Goal: Navigation & Orientation: Find specific page/section

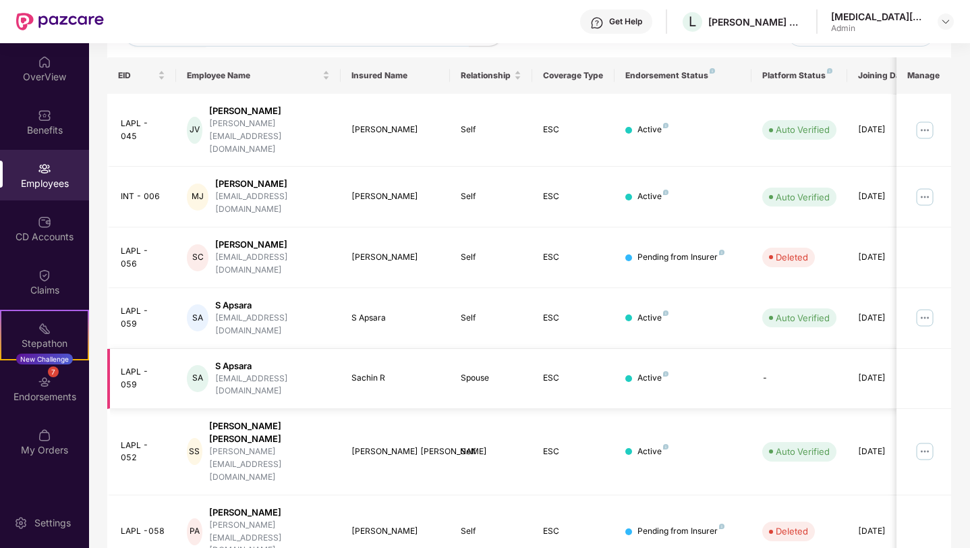
scroll to position [281, 0]
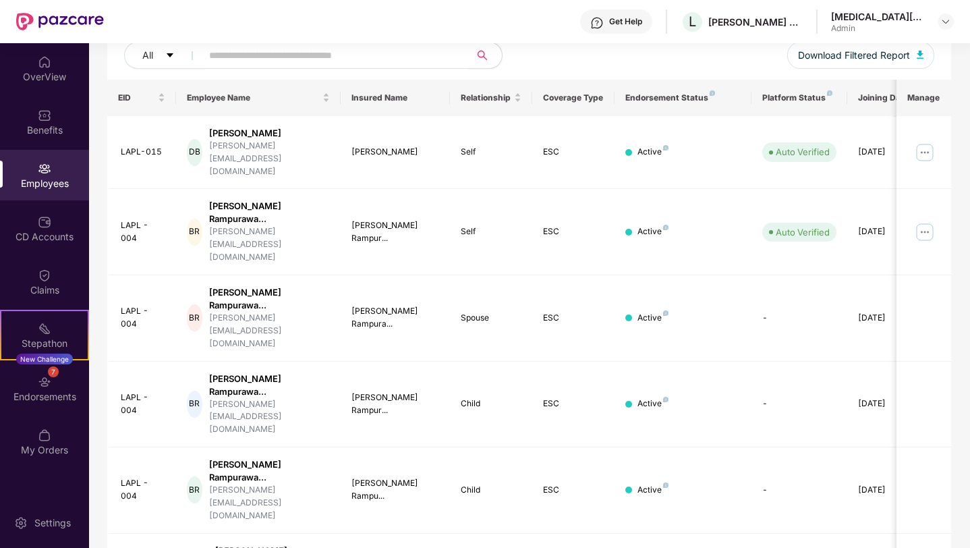
scroll to position [157, 0]
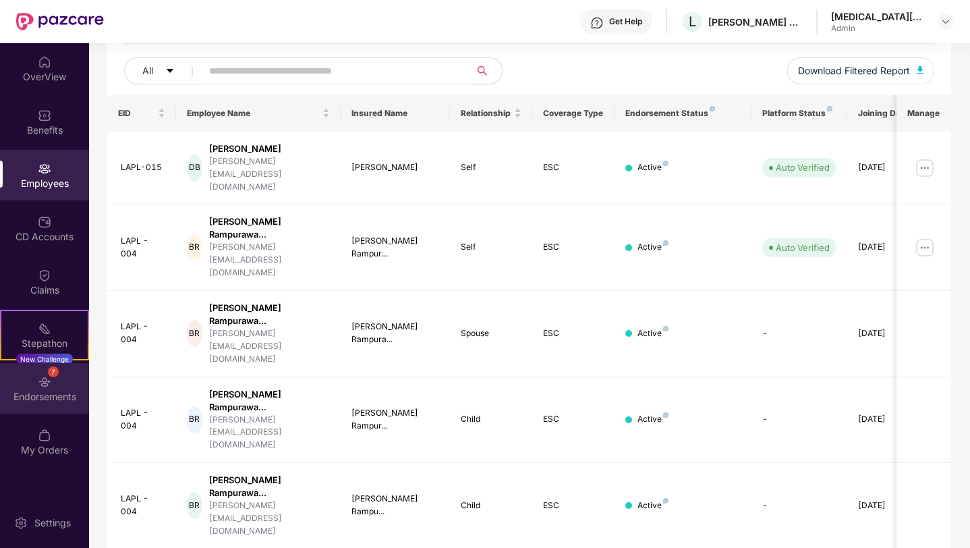
click at [28, 389] on div "7 Endorsements" at bounding box center [44, 388] width 89 height 51
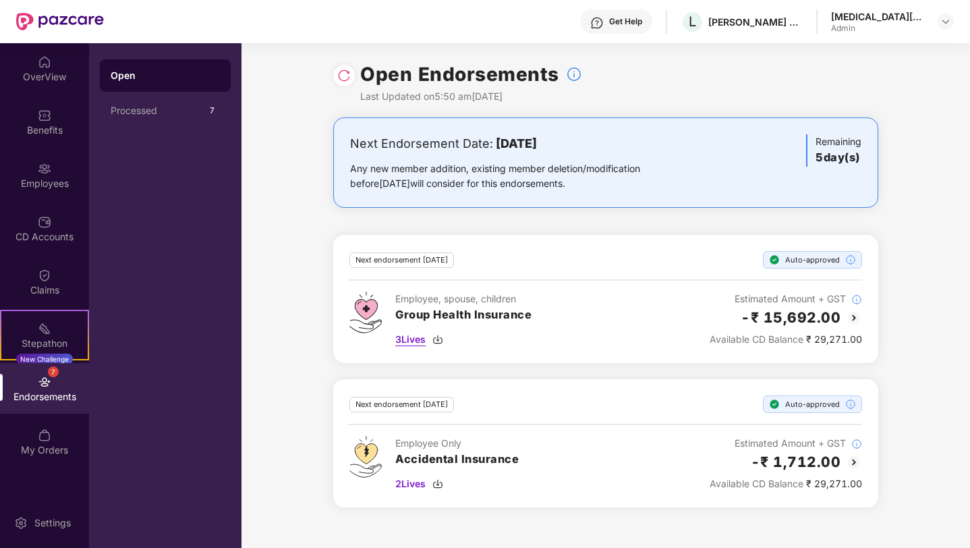
click at [413, 339] on span "3 Lives" at bounding box center [410, 339] width 30 height 15
click at [724, 314] on div "-₹ 15,692.00" at bounding box center [786, 317] width 152 height 22
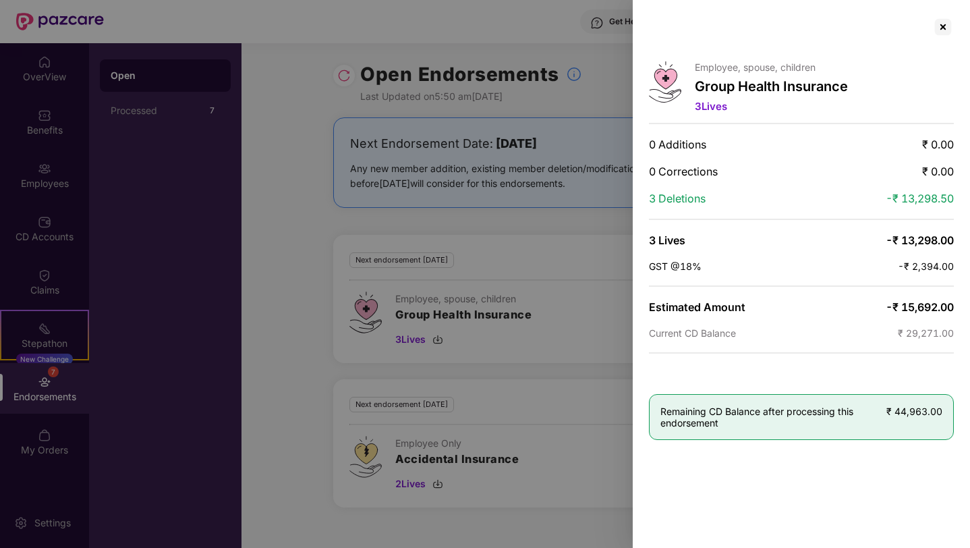
click at [563, 414] on div at bounding box center [485, 274] width 970 height 548
click at [943, 26] on div at bounding box center [943, 27] width 22 height 22
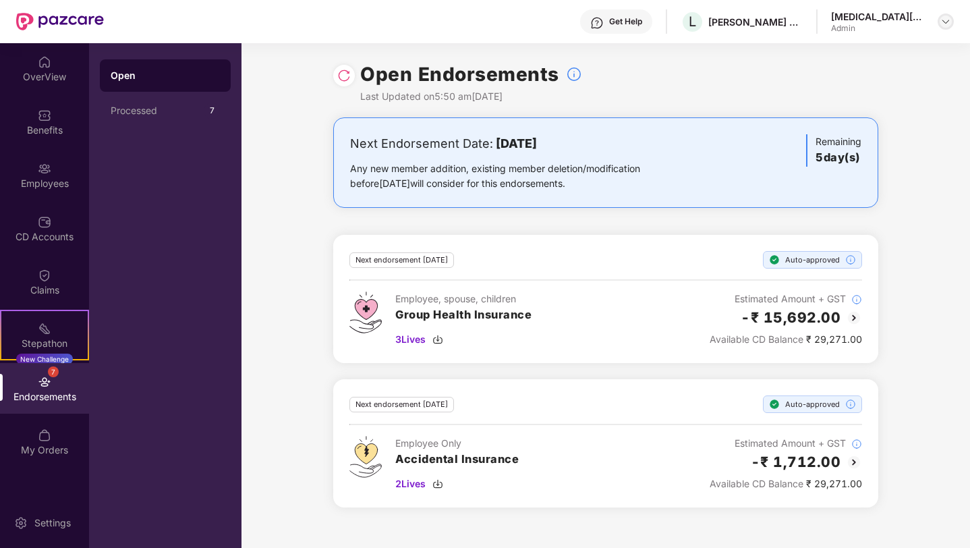
click at [947, 24] on img at bounding box center [945, 21] width 11 height 11
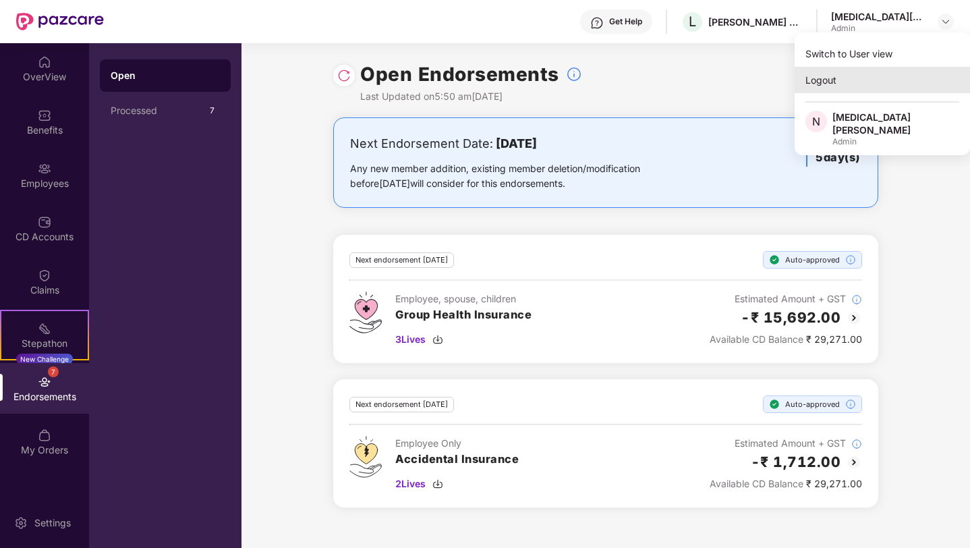
click at [826, 72] on div "Logout" at bounding box center [882, 80] width 175 height 26
